Goal: Task Accomplishment & Management: Manage account settings

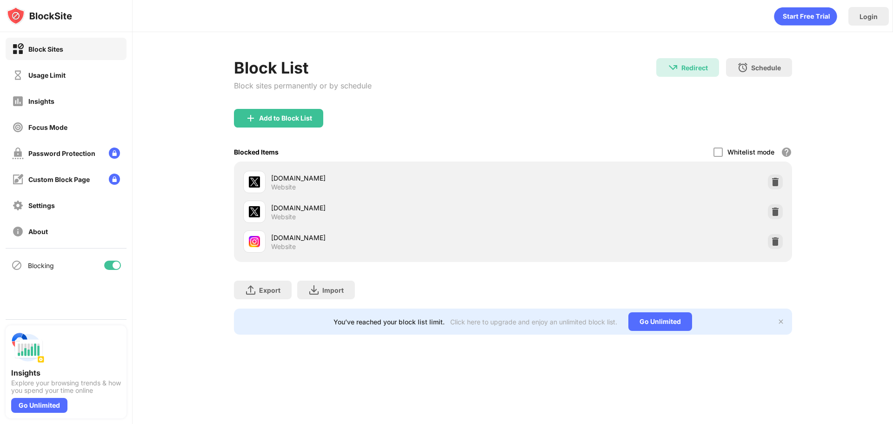
click at [402, 117] on div "Add to Block List" at bounding box center [513, 125] width 558 height 33
click at [119, 264] on div at bounding box center [116, 264] width 7 height 7
click at [112, 264] on div at bounding box center [108, 264] width 7 height 7
drag, startPoint x: 123, startPoint y: 265, endPoint x: 118, endPoint y: 265, distance: 5.2
click at [122, 265] on div "Blocking" at bounding box center [66, 265] width 121 height 22
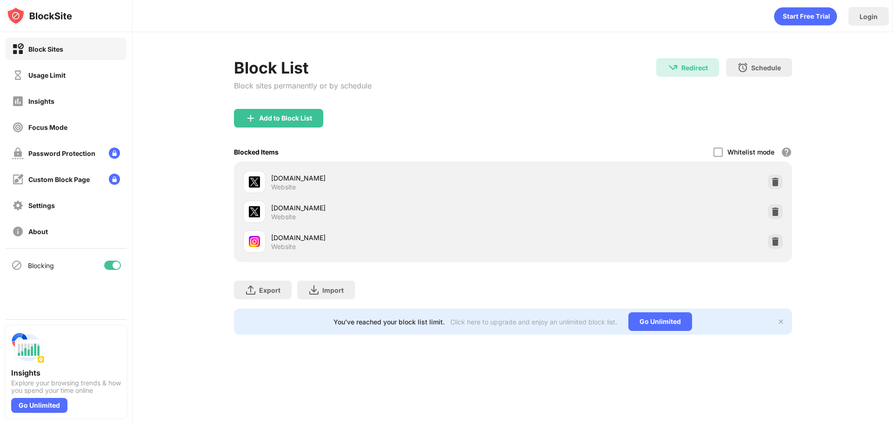
click at [116, 265] on div at bounding box center [116, 264] width 7 height 7
click at [108, 264] on div at bounding box center [108, 264] width 7 height 7
